Goal: Check status

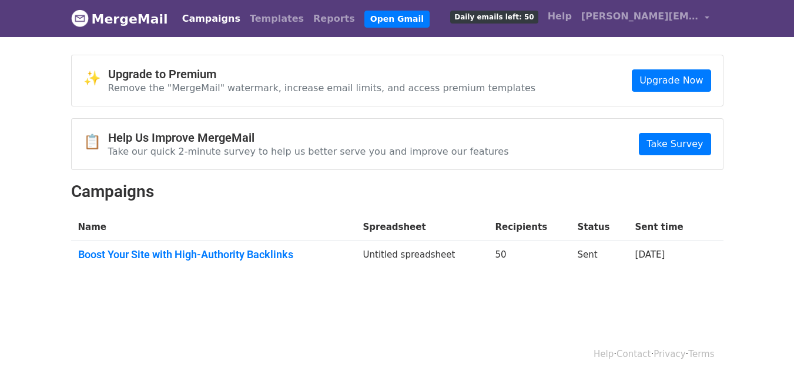
scroll to position [2, 0]
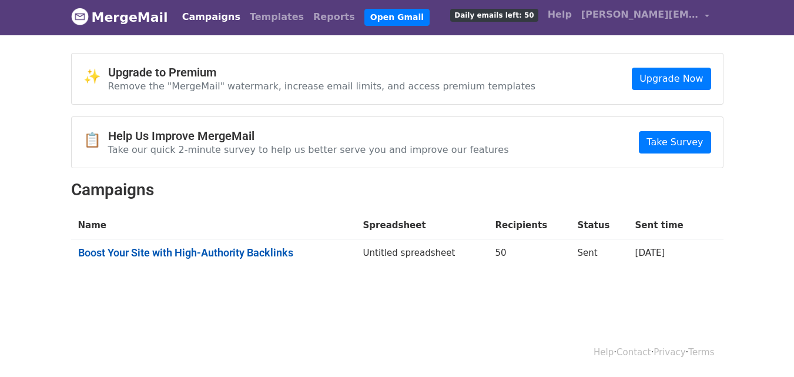
click at [260, 256] on link "Boost Your Site with High-Authority Backlinks" at bounding box center [213, 252] width 271 height 13
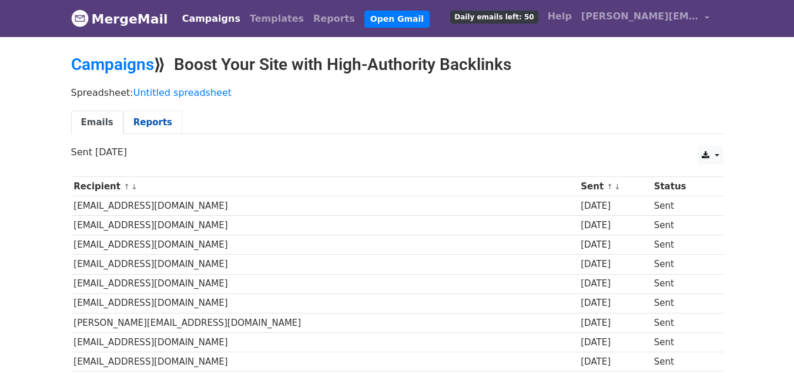
click at [151, 123] on link "Reports" at bounding box center [152, 122] width 59 height 24
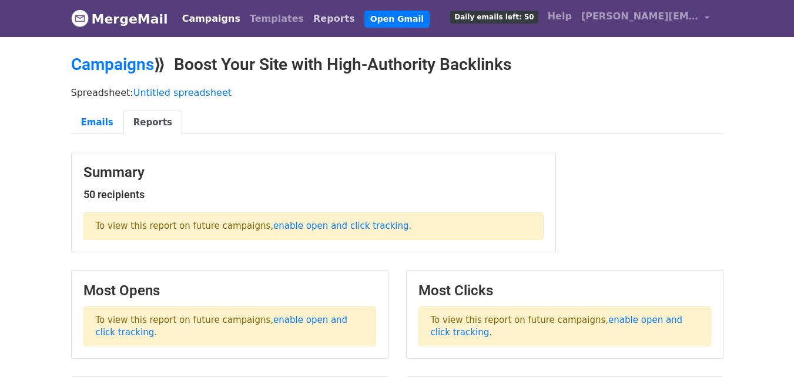
click at [308, 21] on link "Reports" at bounding box center [333, 18] width 51 height 23
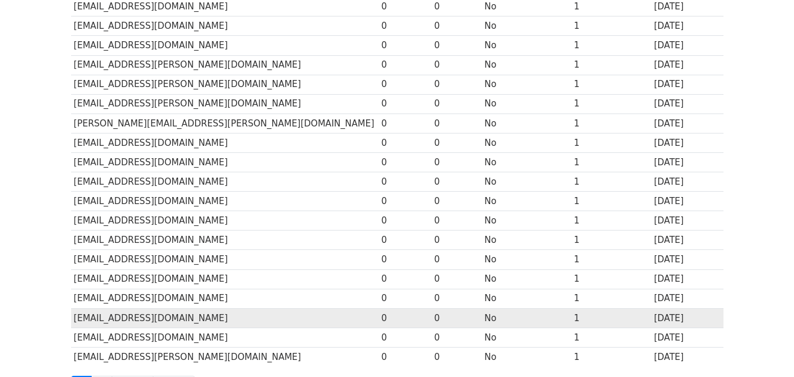
scroll to position [580, 0]
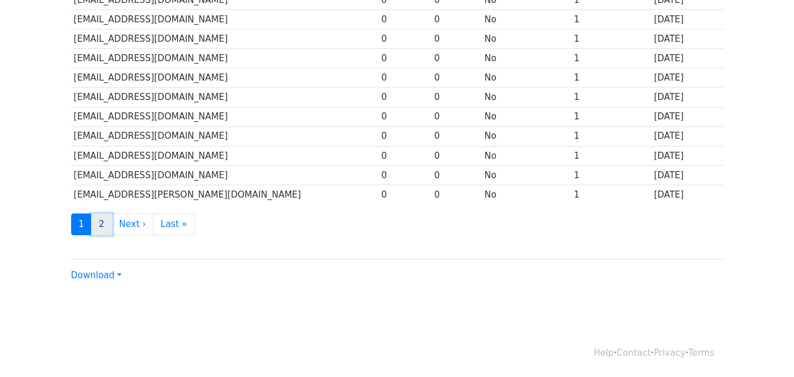
click at [104, 220] on link "2" at bounding box center [101, 224] width 21 height 22
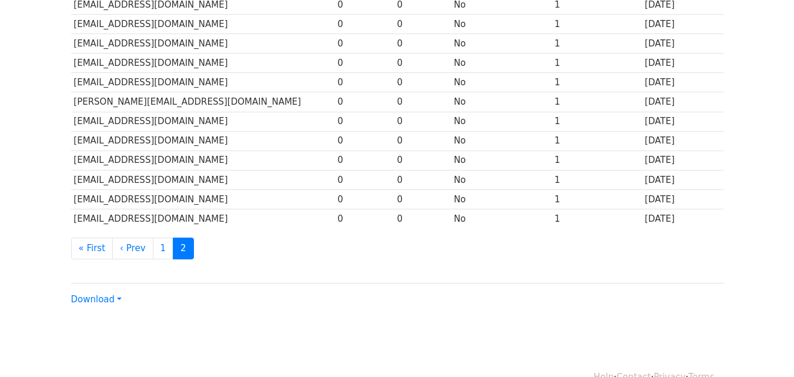
scroll to position [386, 0]
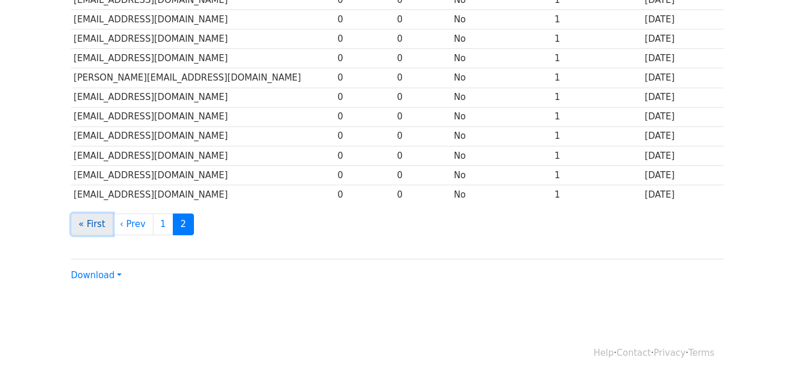
click at [92, 226] on link "« First" at bounding box center [92, 224] width 42 height 22
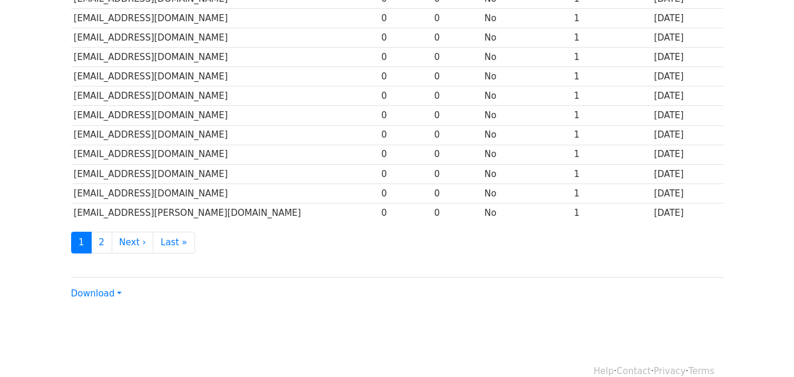
scroll to position [580, 0]
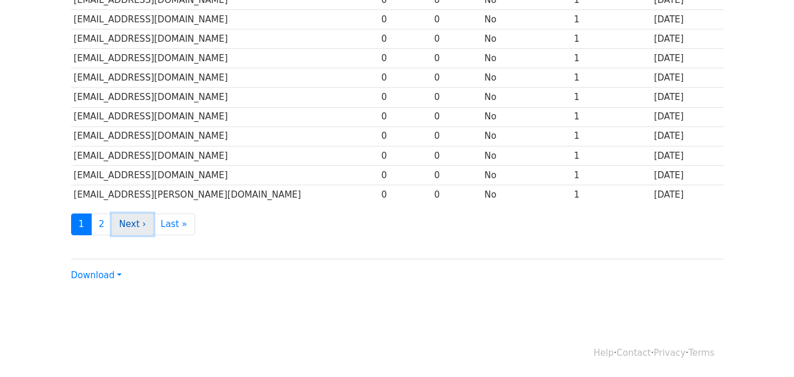
click at [127, 223] on link "Next ›" at bounding box center [133, 224] width 42 height 22
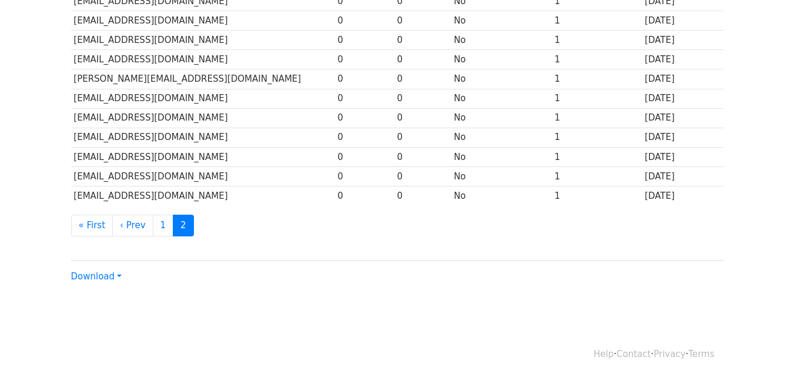
scroll to position [386, 0]
